Goal: Answer question/provide support

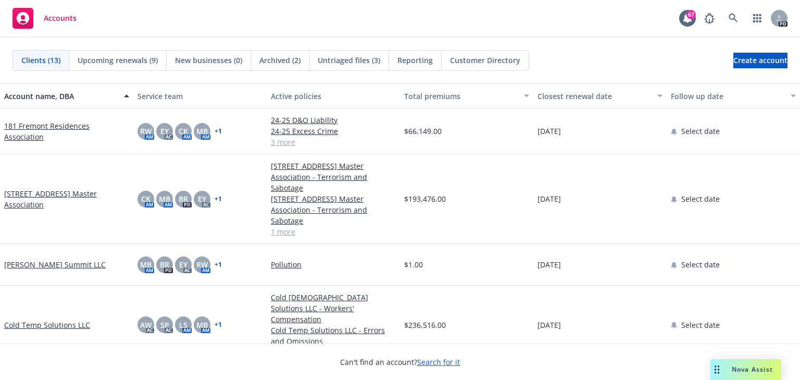
click at [732, 367] on span "Nova Assist" at bounding box center [752, 368] width 41 height 9
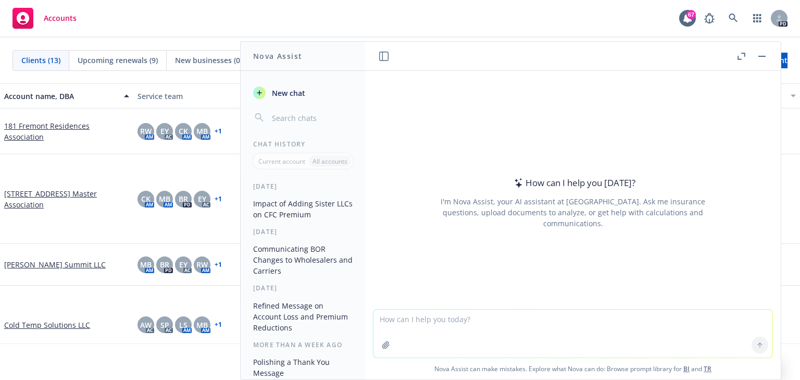
drag, startPoint x: 387, startPoint y: 323, endPoint x: 381, endPoint y: 325, distance: 7.3
click at [385, 323] on textarea at bounding box center [572, 333] width 399 height 48
paste textarea "In response to your comment below, the answer is “no”. The revenue ($19,399,614…"
type textarea "refine: In response to your comment below, the answer is “no”. The revenue ($19…"
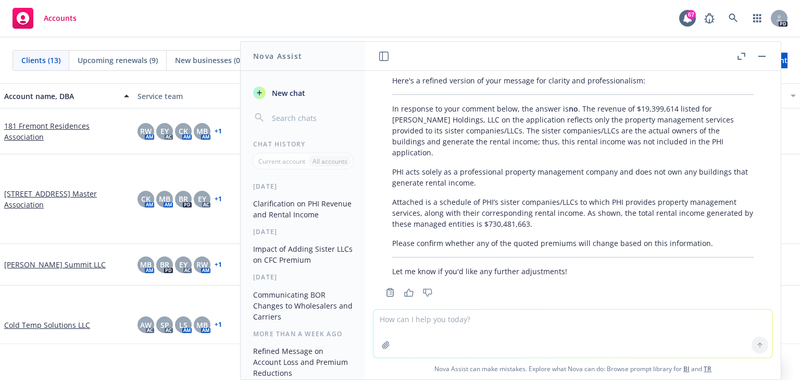
scroll to position [131, 0]
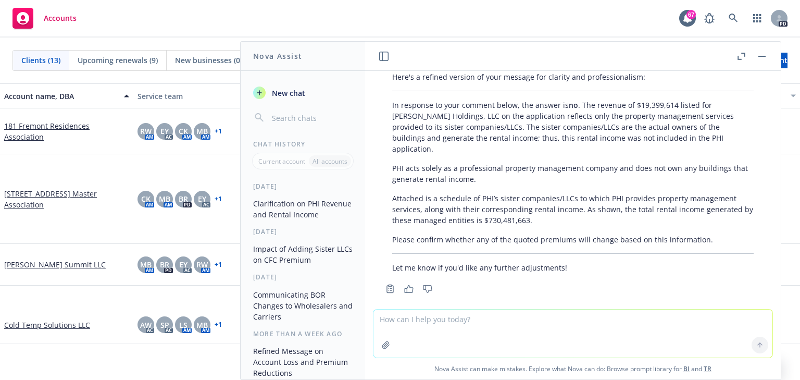
click at [460, 205] on p "Attached is a schedule of PHI’s sister companies/LLCs to which PHI provides pro…" at bounding box center [572, 209] width 361 height 33
click at [402, 146] on div "Here's a refined version of your message for clarity and professionalism: In re…" at bounding box center [573, 172] width 382 height 210
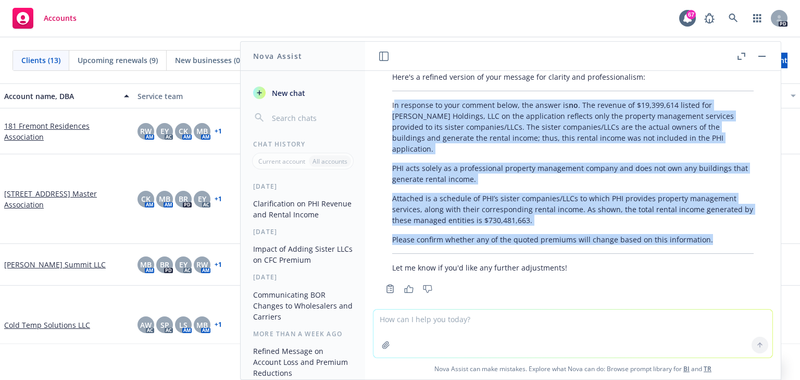
drag, startPoint x: 393, startPoint y: 104, endPoint x: 709, endPoint y: 225, distance: 338.5
click at [709, 225] on div "Here's a refined version of your message for clarity and professionalism: In re…" at bounding box center [573, 172] width 382 height 210
click at [474, 134] on p "In response to your comment below, the answer is no . The revenue of $19,399,61…" at bounding box center [572, 126] width 361 height 55
drag, startPoint x: 392, startPoint y: 105, endPoint x: 708, endPoint y: 219, distance: 335.3
click at [708, 219] on div "Here's a refined version of your message for clarity and professionalism: In re…" at bounding box center [573, 172] width 382 height 210
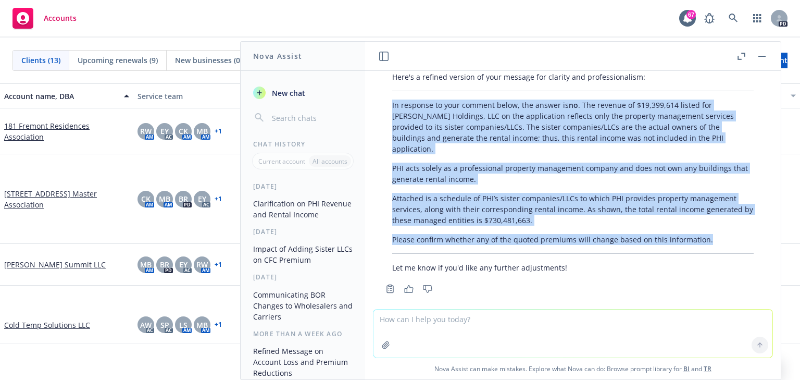
copy div "In response to your comment below, the answer is no . The revenue of $19,399,61…"
